Goal: Transaction & Acquisition: Purchase product/service

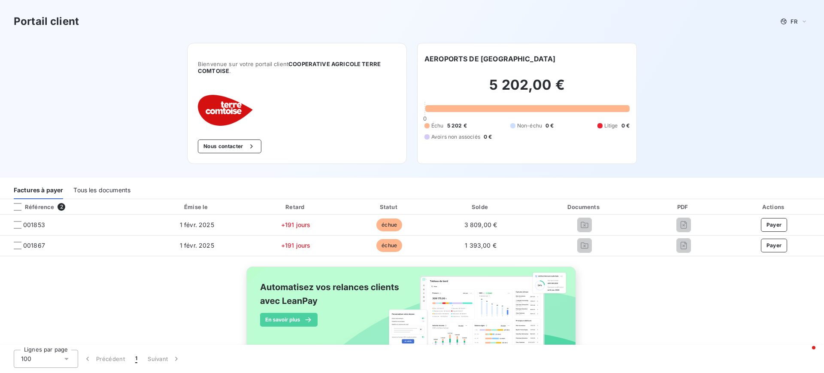
click at [108, 190] on div "Tous les documents" at bounding box center [101, 190] width 57 height 18
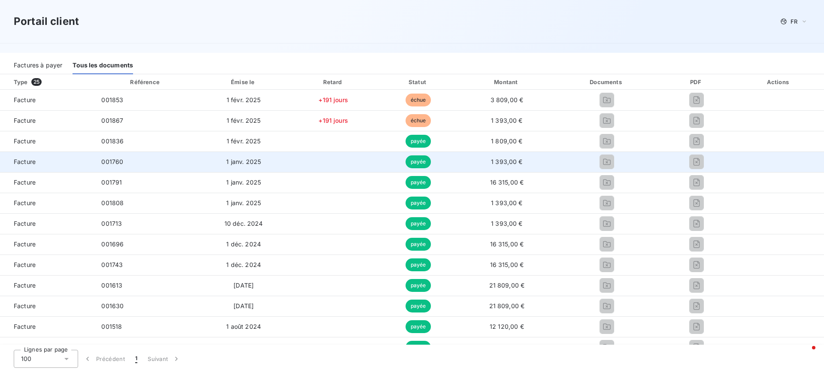
scroll to position [129, 0]
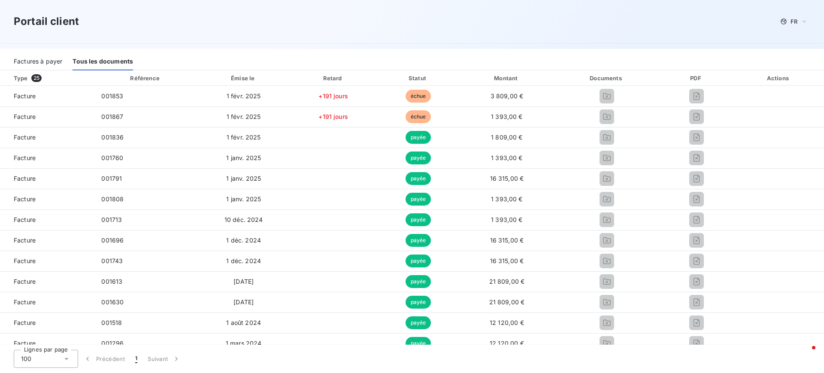
click at [35, 62] on div "Factures à payer" at bounding box center [38, 61] width 48 height 18
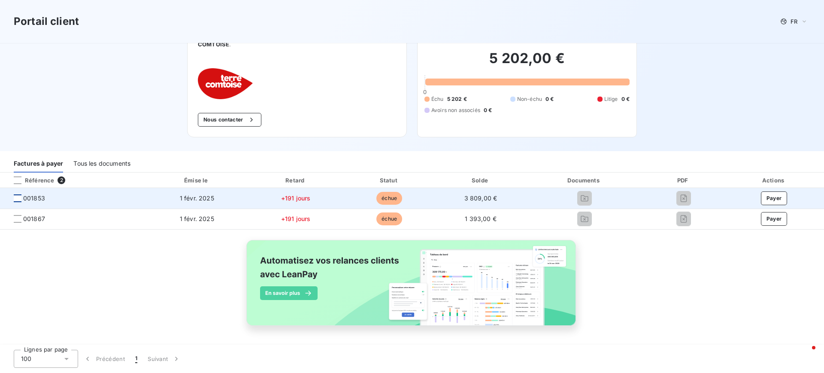
click at [18, 201] on div at bounding box center [18, 198] width 8 height 8
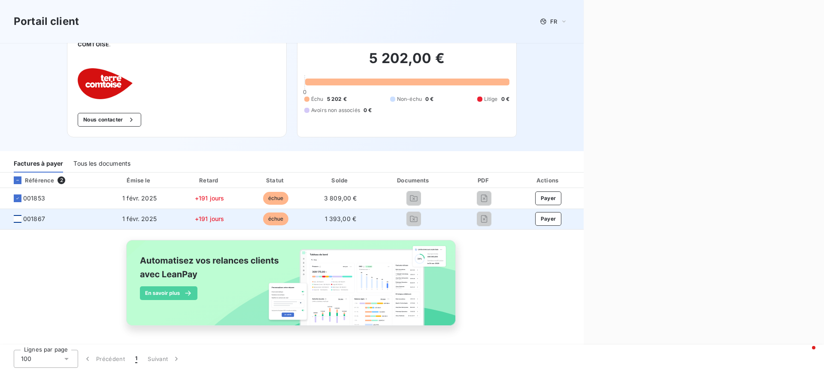
click at [18, 221] on div at bounding box center [18, 219] width 8 height 8
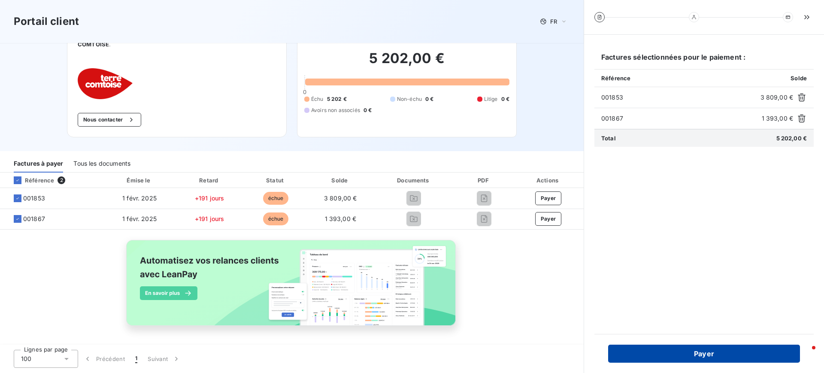
click at [719, 356] on button "Payer" at bounding box center [704, 353] width 192 height 18
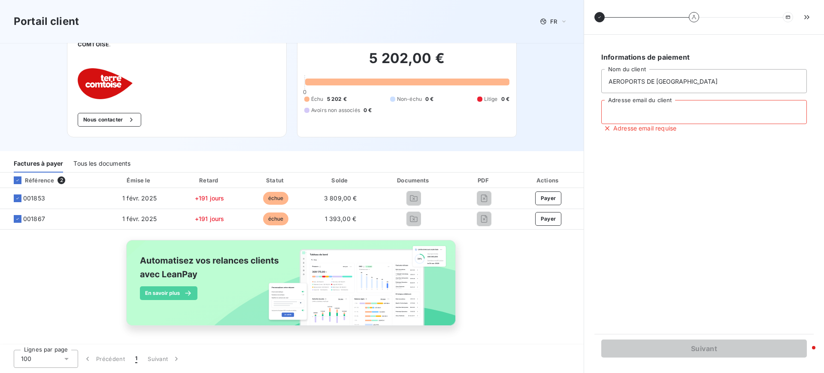
drag, startPoint x: 686, startPoint y: 111, endPoint x: 696, endPoint y: 121, distance: 14.3
click at [686, 111] on input "Adresse email du client" at bounding box center [703, 112] width 205 height 24
type input "[PERSON_NAME][EMAIL_ADDRESS][PERSON_NAME][DOMAIN_NAME]"
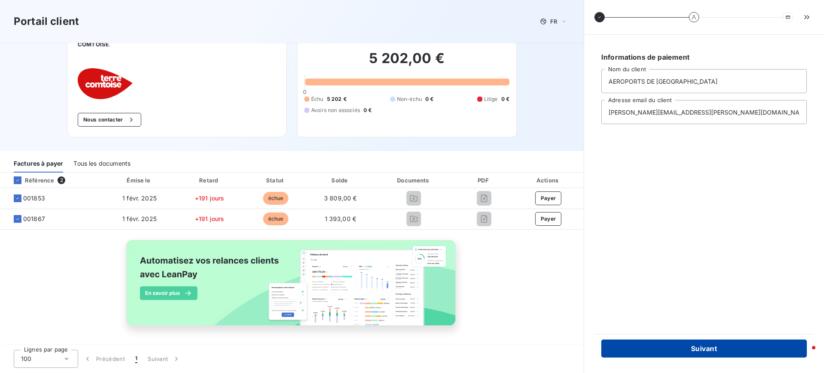
click at [709, 349] on button "Suivant" at bounding box center [703, 348] width 205 height 18
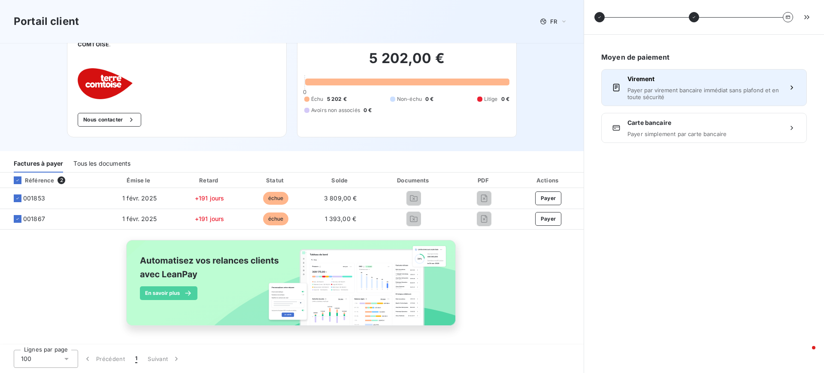
click at [689, 87] on span "Payer par virement bancaire immédiat sans plafond et en toute sécurité" at bounding box center [703, 94] width 153 height 14
